Goal: Ask a question

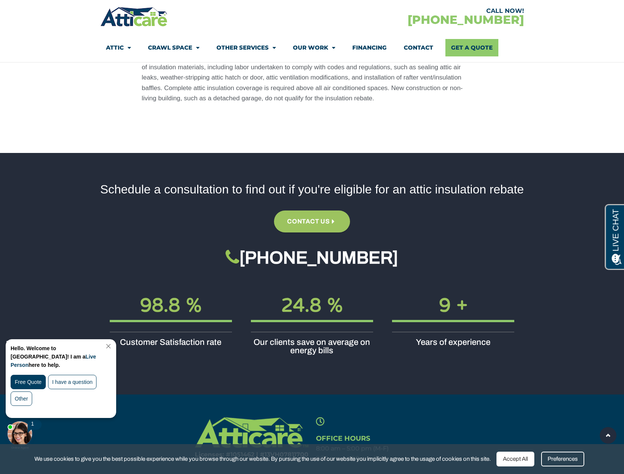
scroll to position [955, 0]
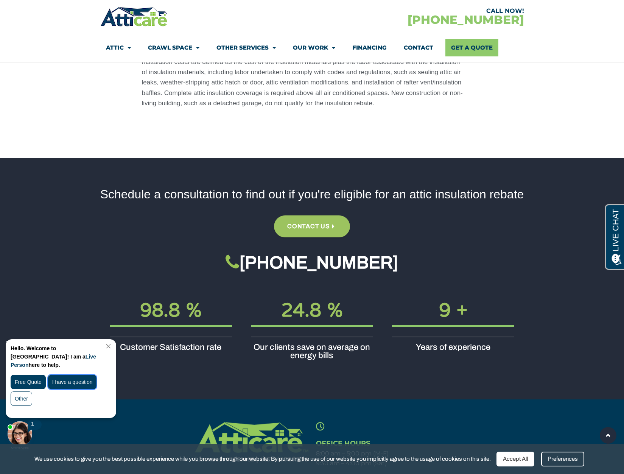
click at [74, 375] on div "I have a question" at bounding box center [72, 382] width 49 height 14
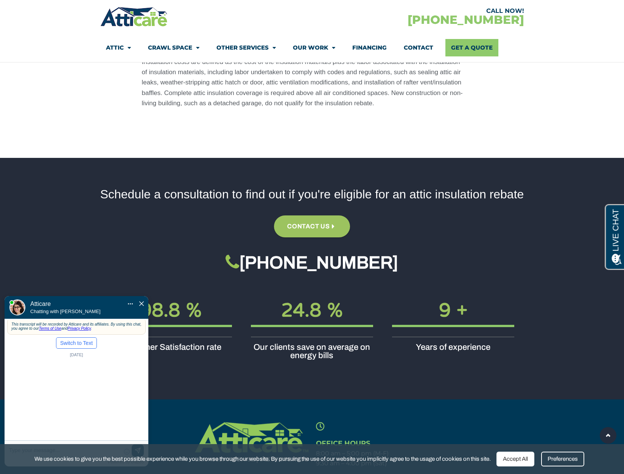
scroll to position [0, 0]
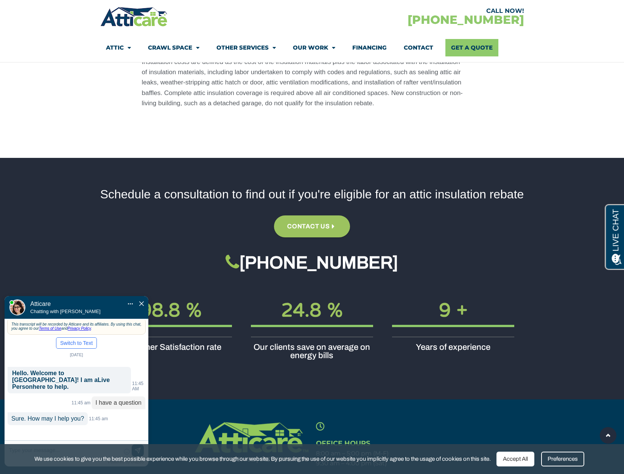
click at [88, 394] on div "Hello. Welcome to [GEOGRAPHIC_DATA]! I am a Live Person here to help. 11:45 AM …" at bounding box center [77, 394] width 144 height 67
click at [15, 400] on div "This transcript will be recorded by Atticare and its affiliates. By using this …" at bounding box center [77, 392] width 144 height 144
click at [101, 412] on apexchat_message_left "Sure. How may I help you? 11:45 am 11:45 am 11:45 am 11:45 am" at bounding box center [77, 418] width 138 height 13
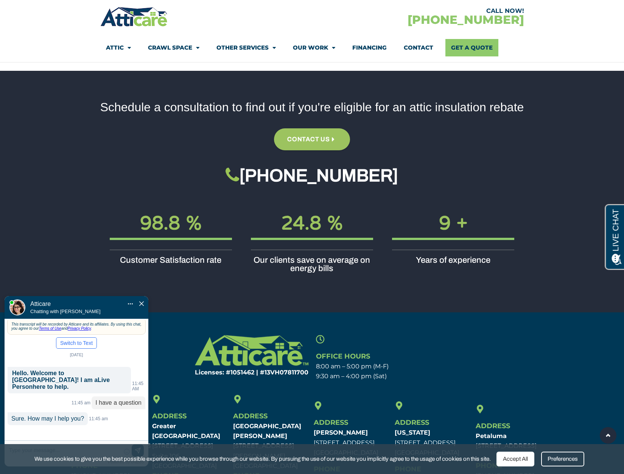
scroll to position [955, 0]
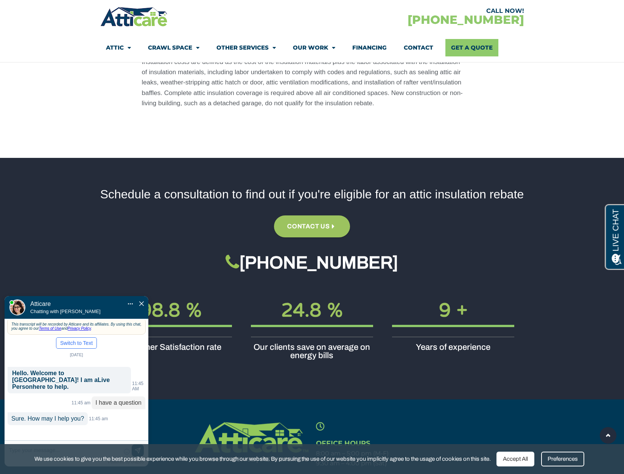
click at [35, 408] on div "This transcript will be recorded by Atticare and its affiliates. By using this …" at bounding box center [77, 392] width 144 height 144
click at [521, 459] on div "Accept All" at bounding box center [516, 459] width 38 height 15
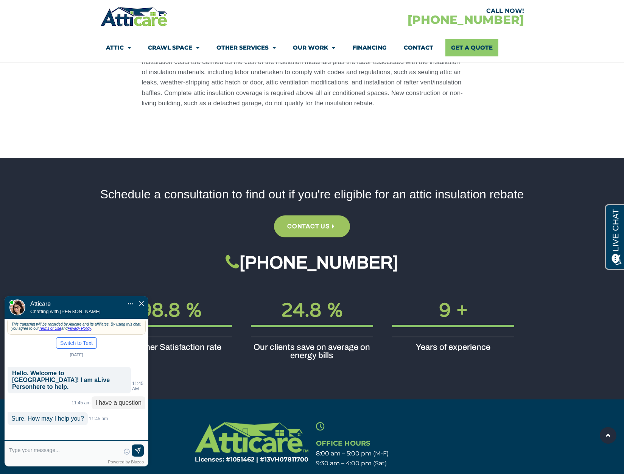
click at [26, 453] on textarea at bounding box center [64, 453] width 111 height 18
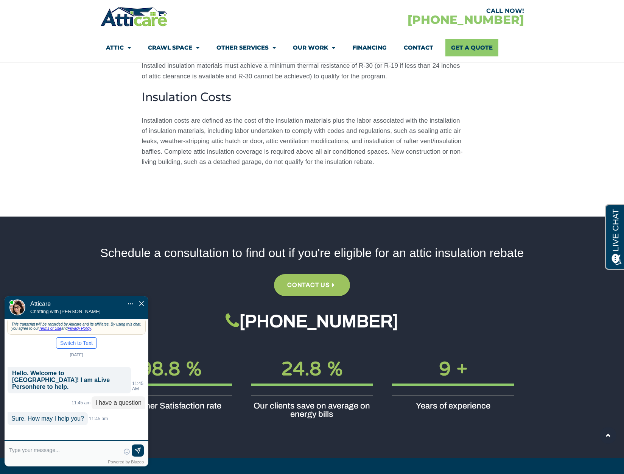
scroll to position [880, 0]
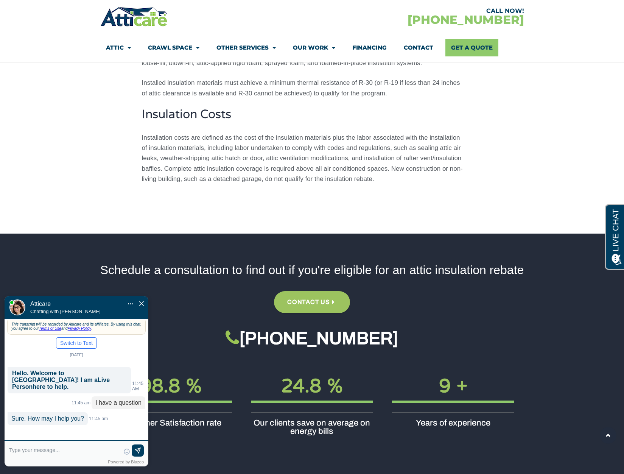
click at [26, 453] on textarea at bounding box center [64, 453] width 111 height 18
click at [38, 451] on textarea at bounding box center [64, 453] width 111 height 18
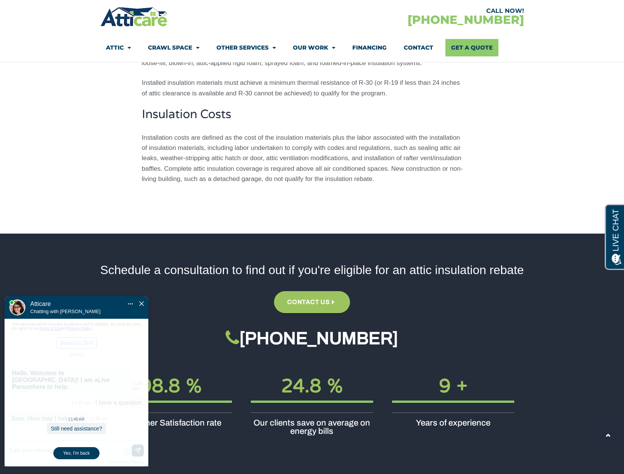
click at [72, 451] on div "Yes, I'm back" at bounding box center [76, 453] width 46 height 12
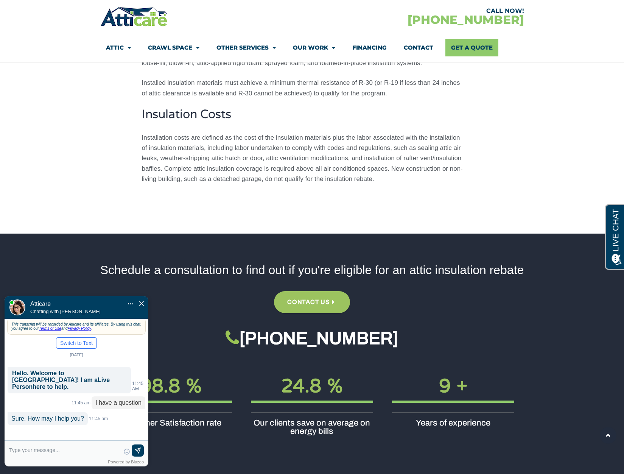
click at [42, 452] on textarea at bounding box center [64, 453] width 111 height 18
type input "j"
type input "d"
type input "does LADWP still offer rebates"
type textarea "does LADWP still offer rebates on Attic Insulation ?"
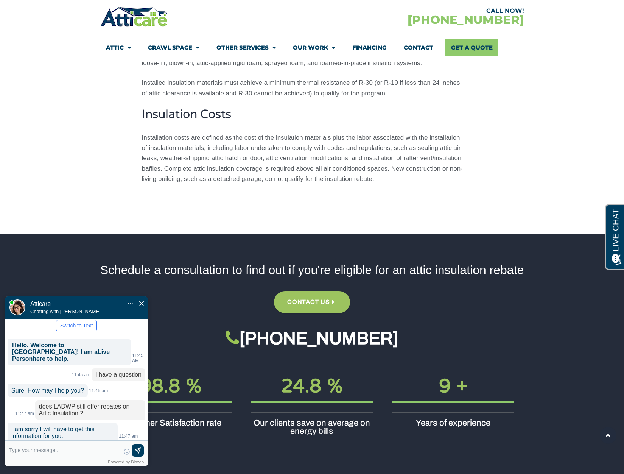
scroll to position [41, 0]
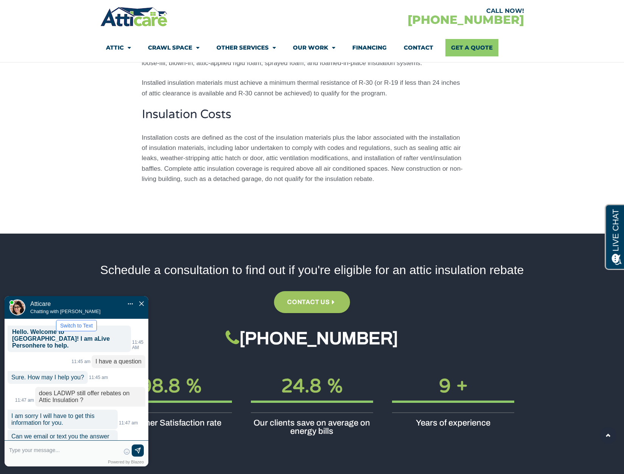
click at [56, 450] on textarea at bounding box center [64, 453] width 111 height 18
type input "[PHONE_NUMBER]"
click at [139, 450] on img at bounding box center [138, 451] width 8 height 8
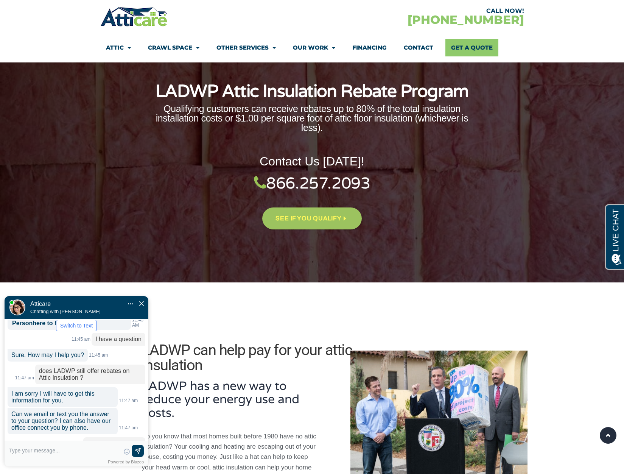
scroll to position [9, 0]
